Goal: Find contact information: Find contact information

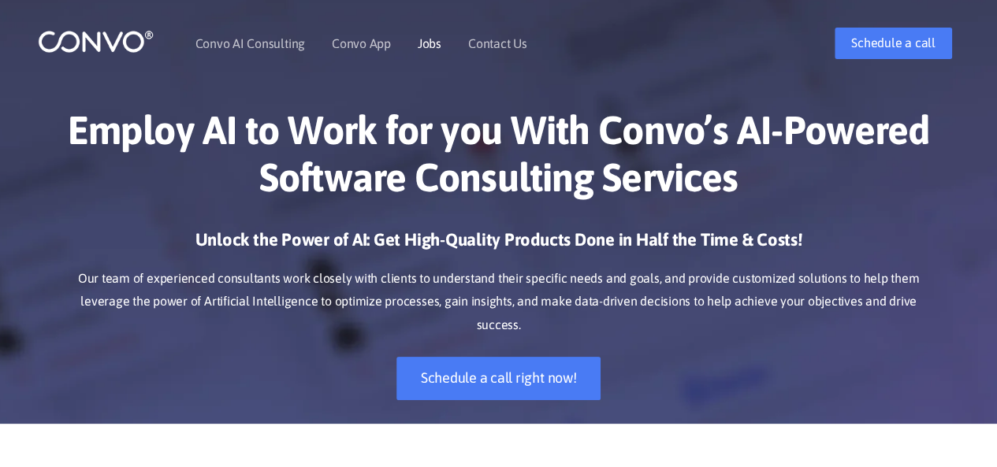
click at [437, 46] on link "Jobs" at bounding box center [430, 43] width 24 height 13
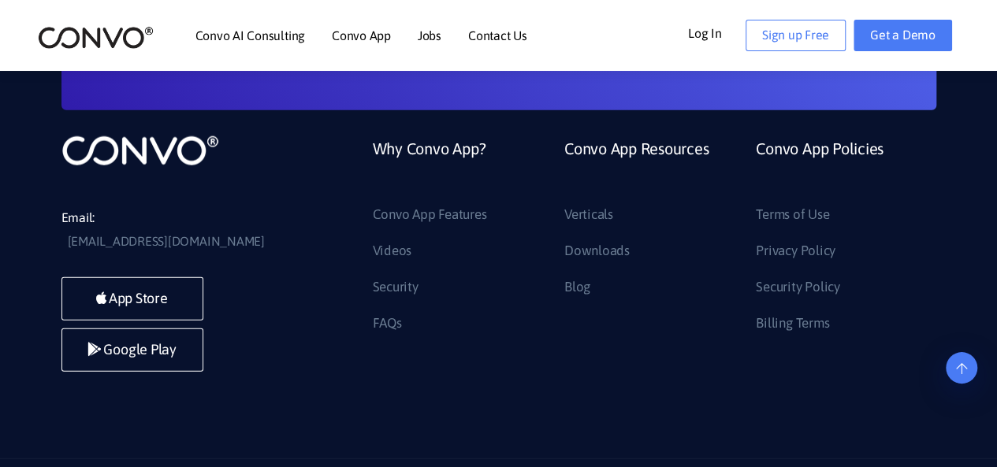
scroll to position [1846, 0]
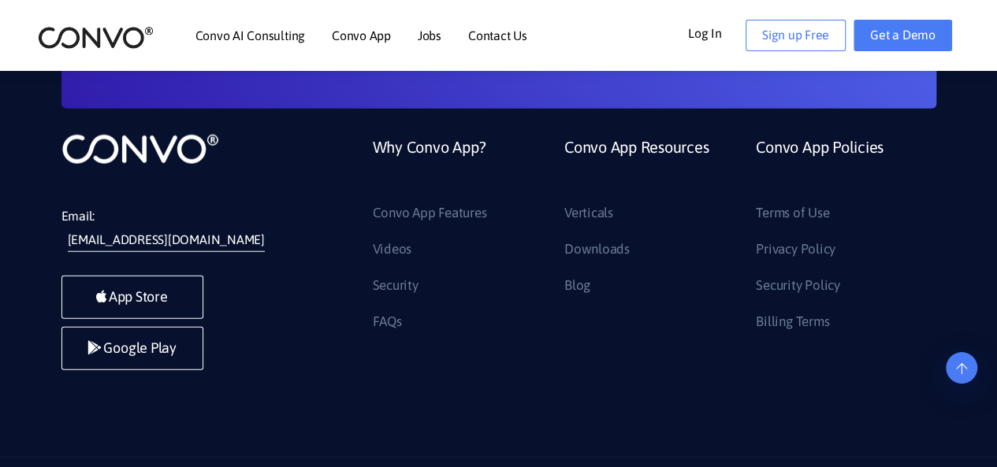
click at [172, 229] on link "[EMAIL_ADDRESS][DOMAIN_NAME]" at bounding box center [166, 241] width 197 height 24
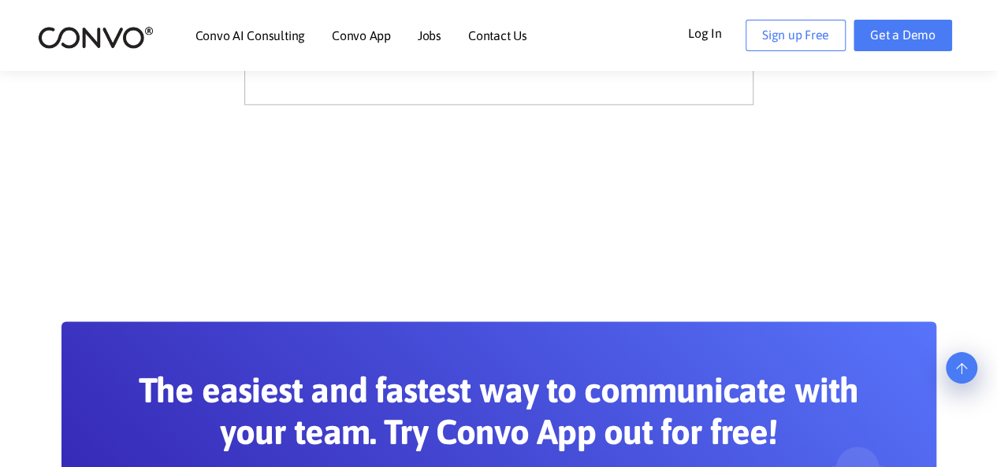
scroll to position [1729, 0]
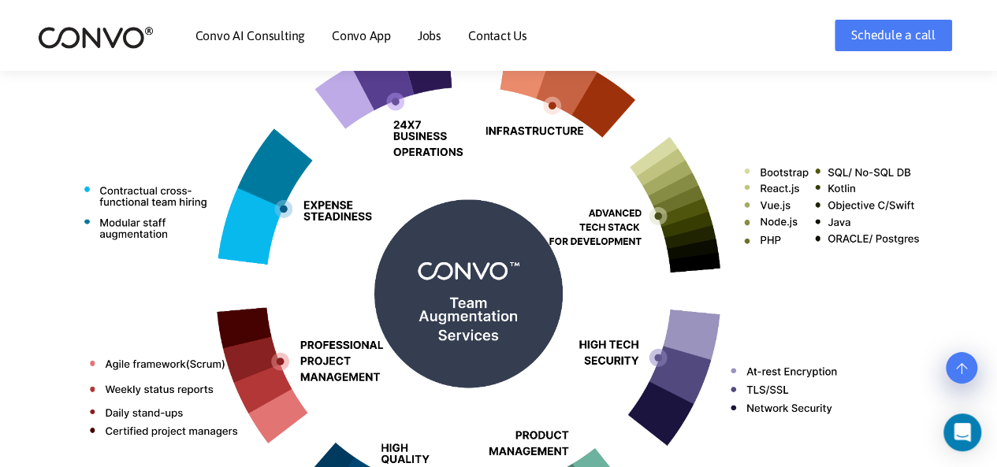
scroll to position [473, 0]
